Goal: Task Accomplishment & Management: Use online tool/utility

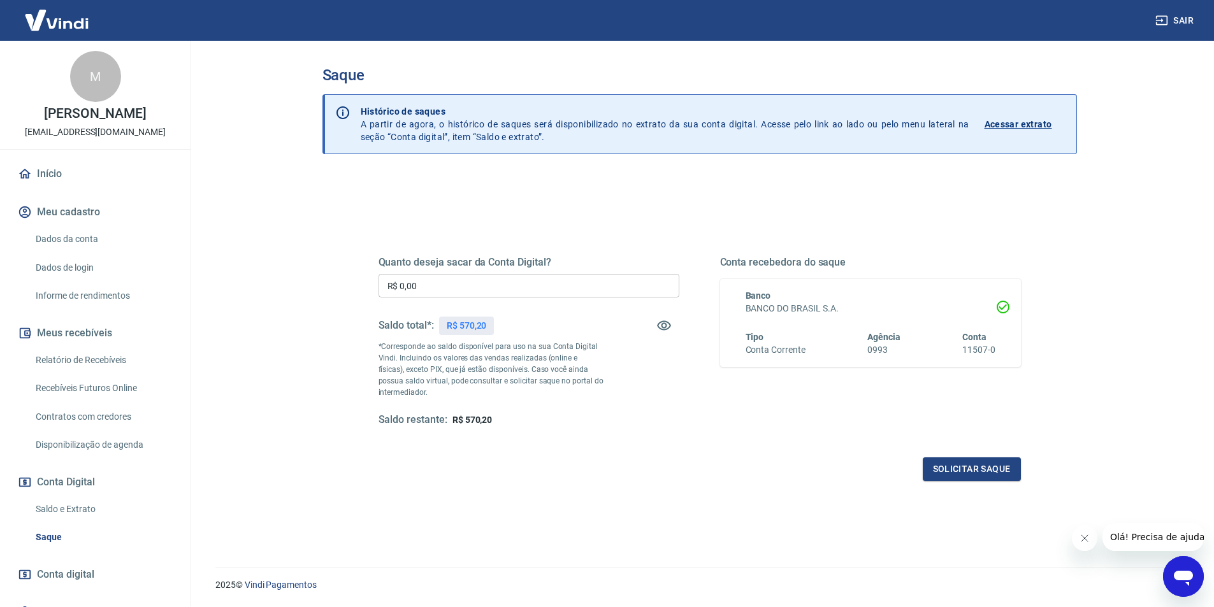
click at [447, 291] on input "R$ 0,00" at bounding box center [529, 286] width 301 height 24
type input "R$ 570,20"
click at [969, 471] on button "Solicitar saque" at bounding box center [972, 470] width 98 height 24
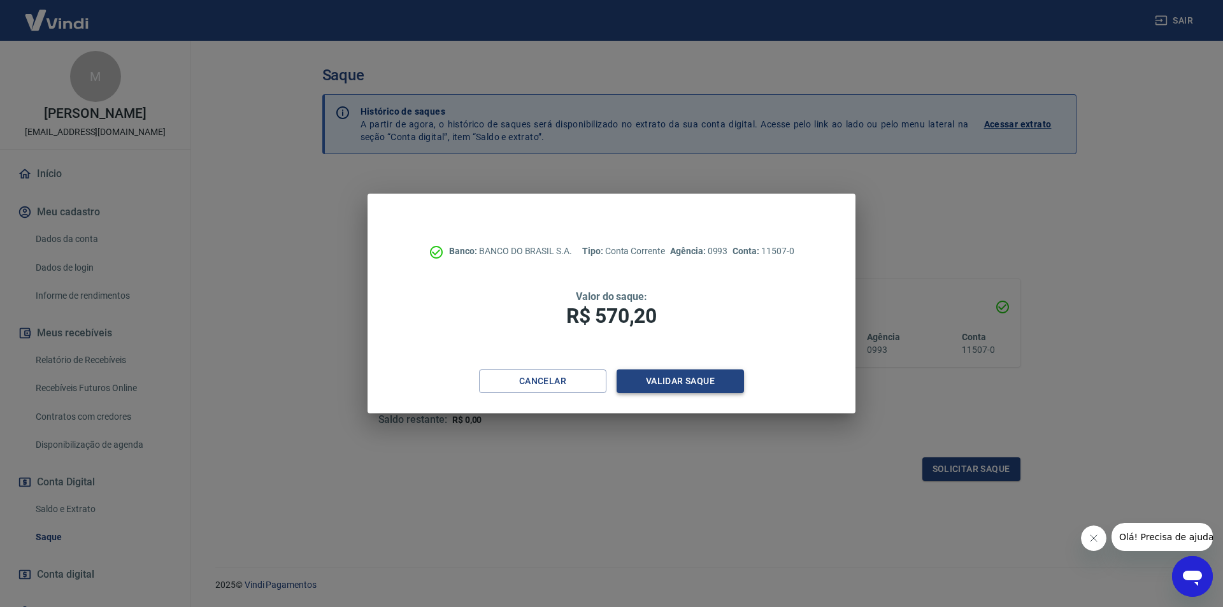
click at [681, 374] on button "Validar saque" at bounding box center [680, 382] width 127 height 24
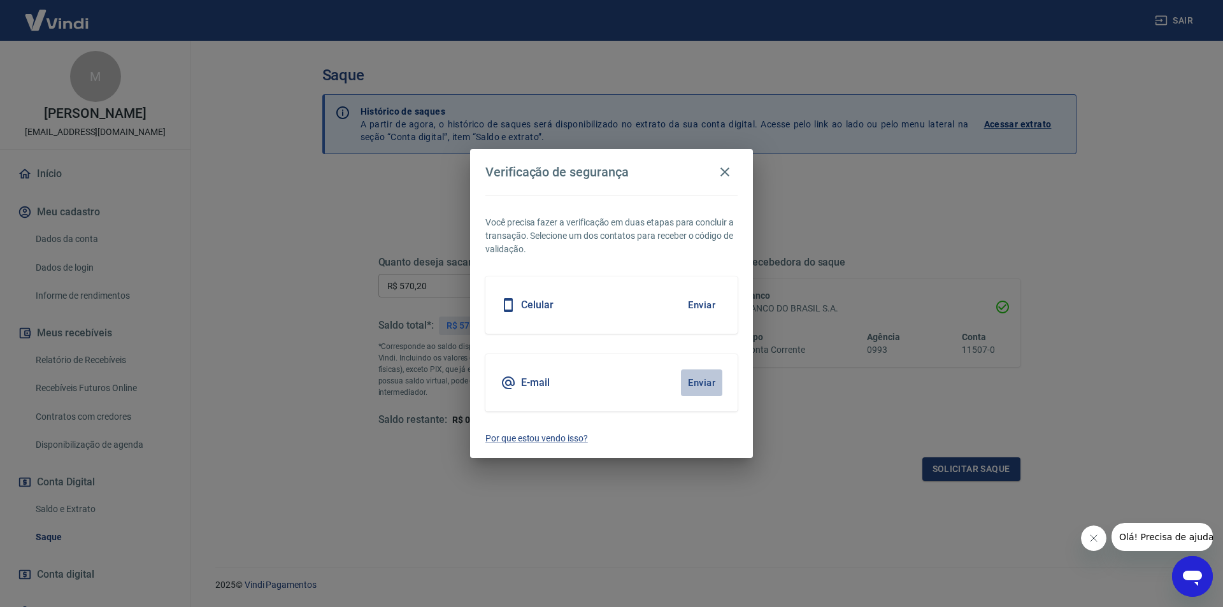
click at [705, 384] on button "Enviar" at bounding box center [701, 383] width 41 height 27
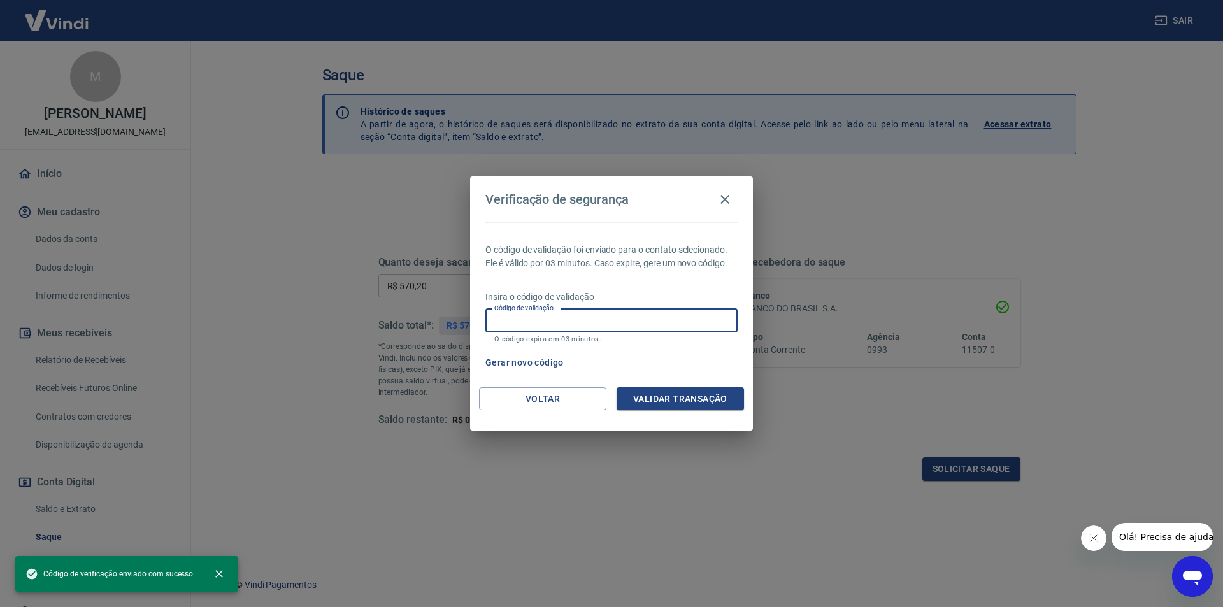
click at [552, 317] on input "Código de validação" at bounding box center [612, 321] width 252 height 24
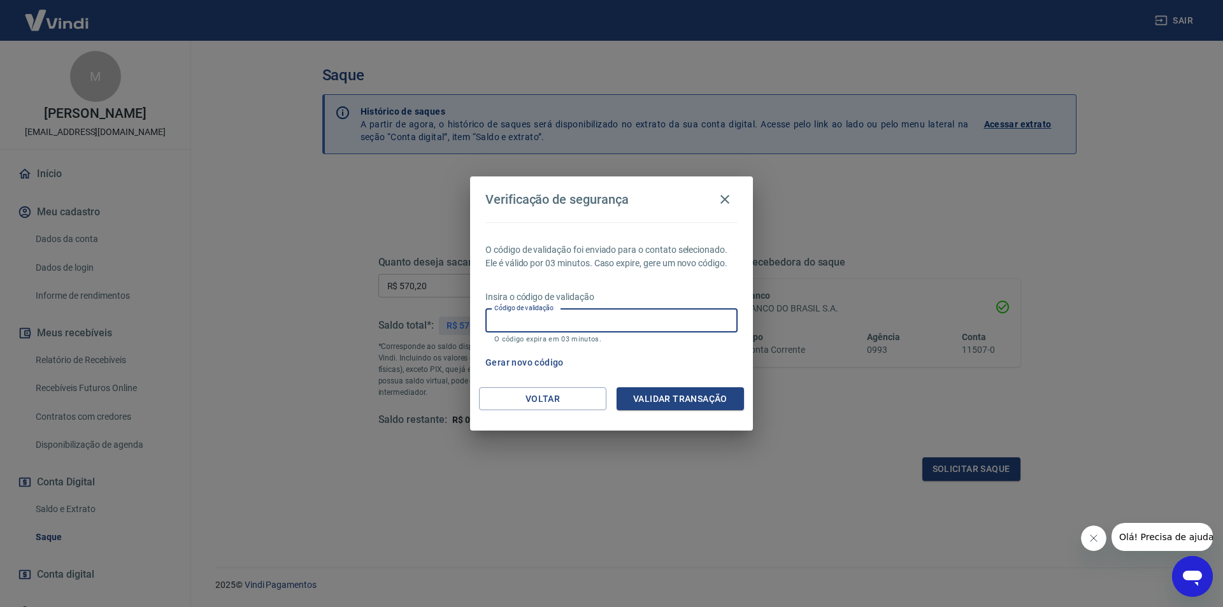
paste input "140521"
type input "140521"
click at [695, 400] on button "Validar transação" at bounding box center [680, 399] width 127 height 24
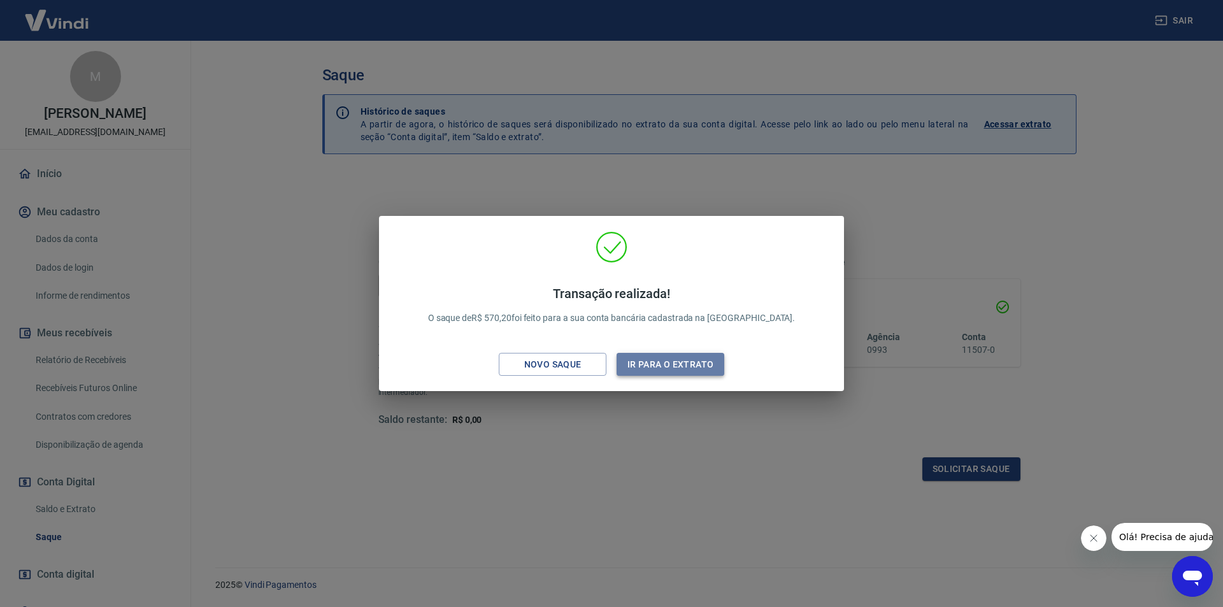
click at [677, 368] on button "Ir para o extrato" at bounding box center [671, 365] width 108 height 24
